Goal: Task Accomplishment & Management: Use online tool/utility

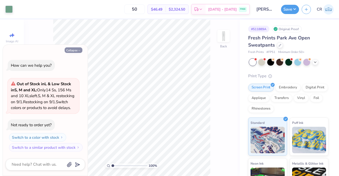
click at [78, 47] on button "Collapse" at bounding box center [74, 50] width 18 height 6
type textarea "x"
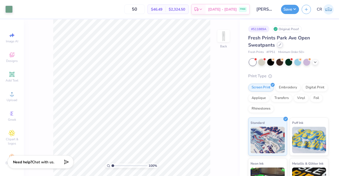
click at [280, 45] on icon at bounding box center [280, 45] width 2 height 2
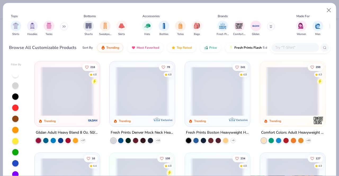
click at [219, 74] on span at bounding box center [217, 91] width 55 height 49
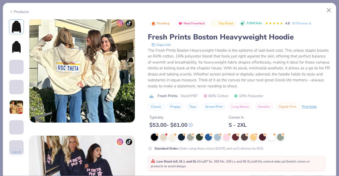
scroll to position [251, 0]
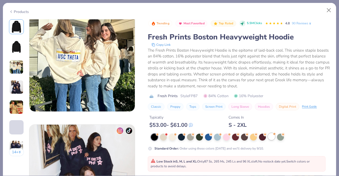
click at [271, 138] on div at bounding box center [271, 136] width 7 height 7
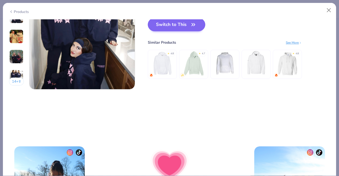
scroll to position [745, 0]
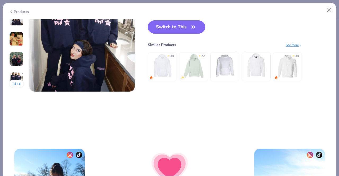
click at [197, 28] on button "Switch to This" at bounding box center [176, 26] width 57 height 13
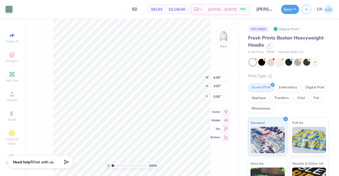
type input "3.00"
type input "8.83"
type input "4.46"
click at [270, 9] on input "[PERSON_NAME] : [GEOGRAPHIC_DATA][US_STATE]: [GEOGRAPHIC_DATA]" at bounding box center [265, 9] width 26 height 11
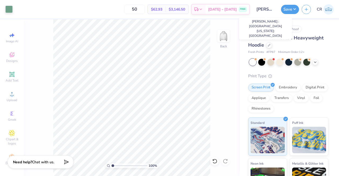
click at [271, 9] on input "[PERSON_NAME] : [GEOGRAPHIC_DATA][US_STATE]: [GEOGRAPHIC_DATA]" at bounding box center [265, 9] width 26 height 11
drag, startPoint x: 265, startPoint y: 10, endPoint x: 253, endPoint y: 10, distance: 12.2
click at [253, 10] on input "[PERSON_NAME] : [GEOGRAPHIC_DATA][US_STATE]: [GEOGRAPHIC_DATA]" at bounding box center [265, 9] width 26 height 11
click at [264, 10] on input "[PERSON_NAME] : [GEOGRAPHIC_DATA][US_STATE]: [GEOGRAPHIC_DATA]" at bounding box center [265, 9] width 26 height 11
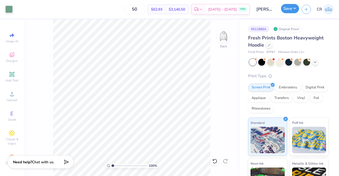
click at [292, 10] on button "Save" at bounding box center [290, 8] width 18 height 9
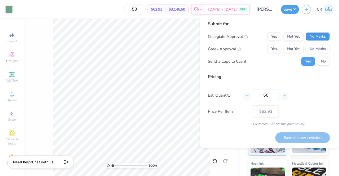
click at [312, 39] on button "No Marks" at bounding box center [318, 36] width 24 height 8
click at [271, 51] on button "Yes" at bounding box center [274, 49] width 14 height 8
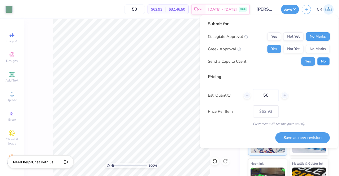
click at [326, 64] on button "No" at bounding box center [323, 61] width 13 height 8
drag, startPoint x: 273, startPoint y: 96, endPoint x: 244, endPoint y: 99, distance: 28.5
click at [244, 99] on div "50" at bounding box center [265, 95] width 45 height 12
type input "503"
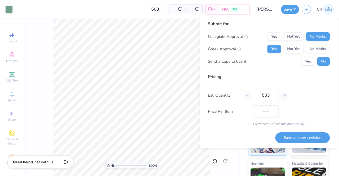
type input "$59.81"
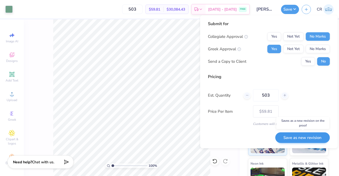
type input "503"
click at [292, 135] on button "Save as new revision" at bounding box center [302, 137] width 55 height 11
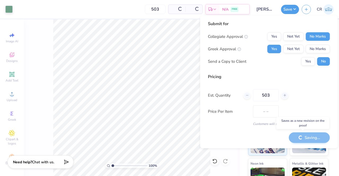
type input "$59.81"
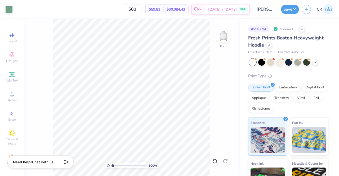
click at [274, 12] on input "[PERSON_NAME] : [GEOGRAPHIC_DATA][US_STATE]: [GEOGRAPHIC_DATA]" at bounding box center [265, 9] width 26 height 11
click at [295, 8] on button "Save" at bounding box center [290, 8] width 18 height 9
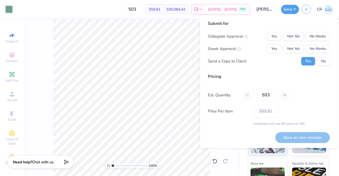
click at [264, 12] on input "[PERSON_NAME] : [GEOGRAPHIC_DATA][US_STATE]: [GEOGRAPHIC_DATA]" at bounding box center [265, 9] width 26 height 11
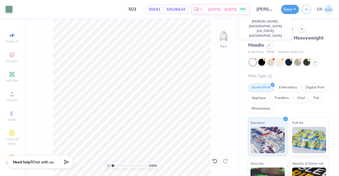
click at [264, 12] on input "[PERSON_NAME] : [GEOGRAPHIC_DATA][US_STATE]: [GEOGRAPHIC_DATA]" at bounding box center [265, 9] width 26 height 11
click at [267, 10] on input "[PERSON_NAME] : [GEOGRAPHIC_DATA][US_STATE]: [GEOGRAPHIC_DATA]" at bounding box center [265, 9] width 26 height 11
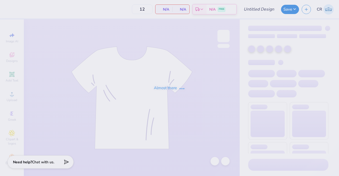
type input "[PERSON_NAME] : [GEOGRAPHIC_DATA][US_STATE]: [GEOGRAPHIC_DATA]"
type input "24"
click at [262, 10] on input "[PERSON_NAME] : [GEOGRAPHIC_DATA][US_STATE]: [GEOGRAPHIC_DATA]" at bounding box center [265, 9] width 26 height 11
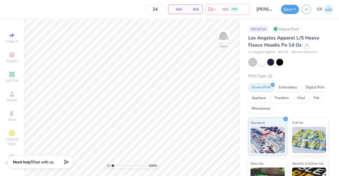
click at [262, 10] on input "[PERSON_NAME] : [GEOGRAPHIC_DATA][US_STATE]: [GEOGRAPHIC_DATA]" at bounding box center [265, 9] width 26 height 11
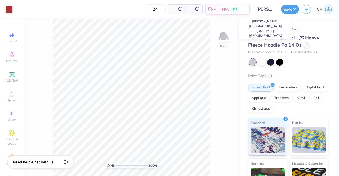
click at [262, 10] on input "[PERSON_NAME] : [GEOGRAPHIC_DATA][US_STATE]: [GEOGRAPHIC_DATA]" at bounding box center [265, 9] width 26 height 11
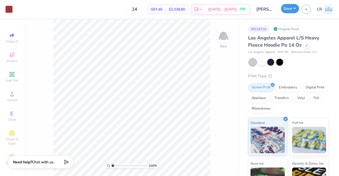
click at [299, 7] on button "Save" at bounding box center [290, 8] width 18 height 9
click at [305, 10] on icon "button" at bounding box center [306, 8] width 5 height 5
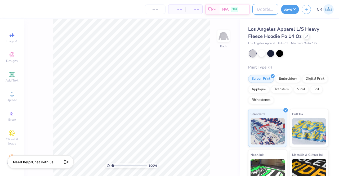
click at [264, 7] on input "Design Title" at bounding box center [265, 9] width 26 height 11
